Goal: Task Accomplishment & Management: Manage account settings

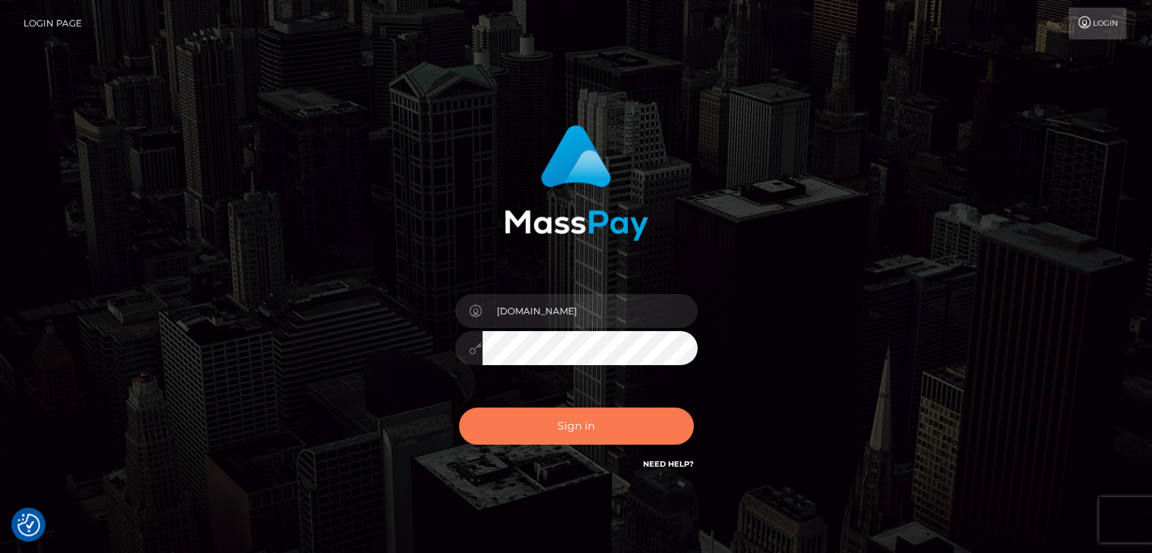
click at [594, 431] on button "Sign in" at bounding box center [576, 425] width 235 height 37
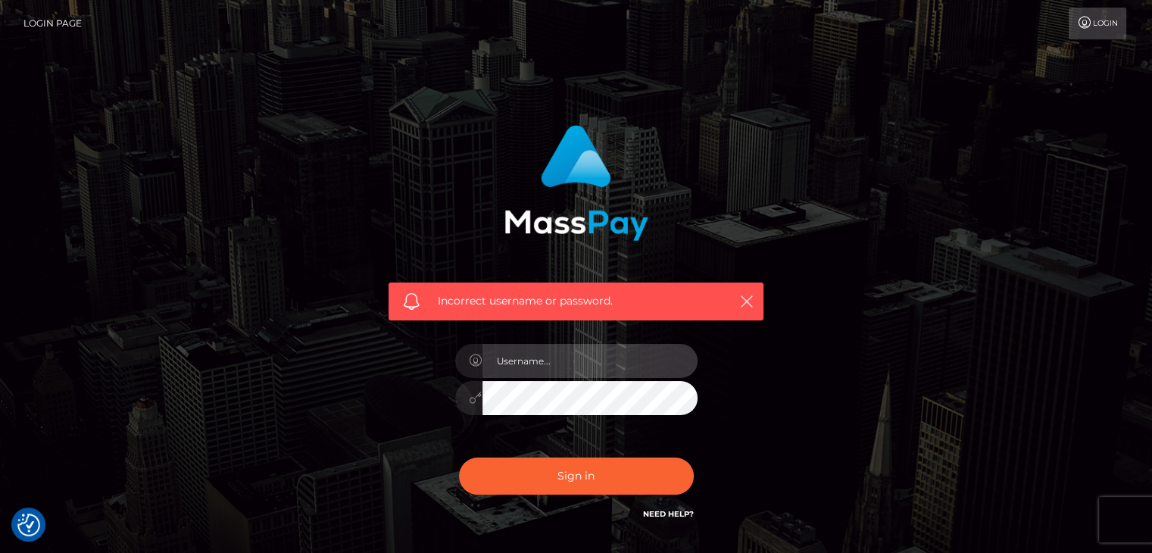
type input "[DOMAIN_NAME]"
click at [794, 322] on div "Incorrect username or password. [DOMAIN_NAME]" at bounding box center [576, 331] width 863 height 435
